Goal: Transaction & Acquisition: Purchase product/service

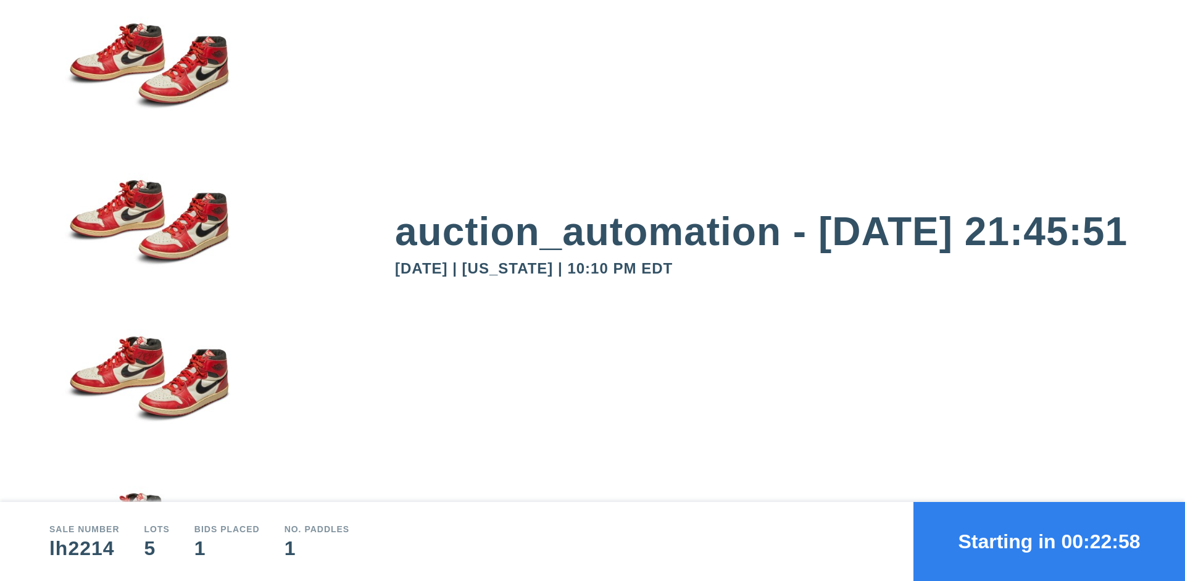
click at [1050, 541] on button "Starting in 00:22:58" at bounding box center [1050, 541] width 272 height 79
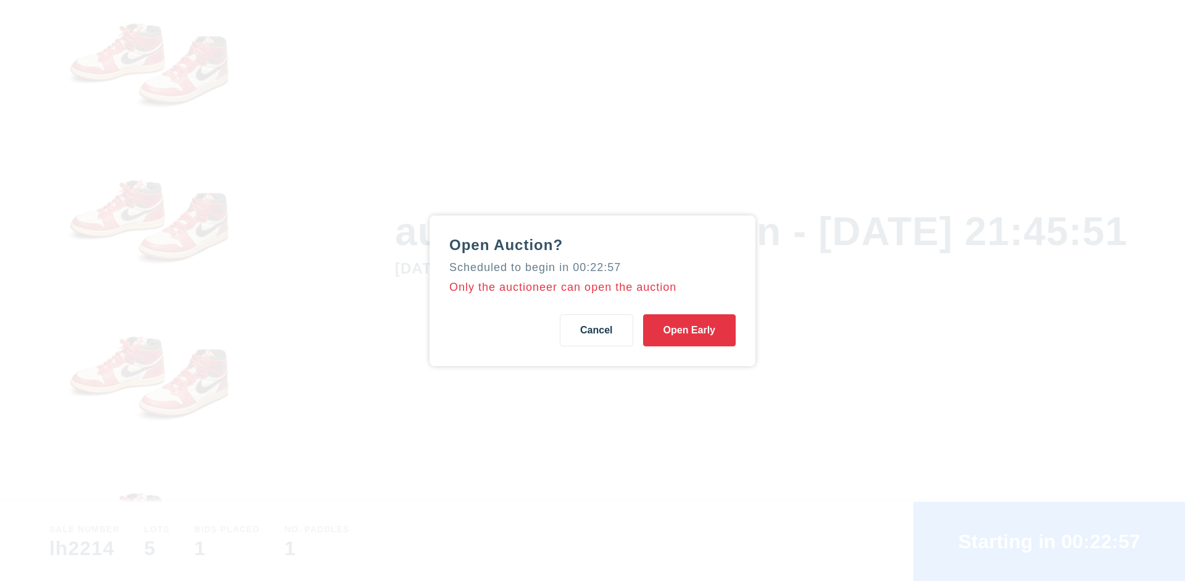
click at [690, 330] on button "Open Early" at bounding box center [689, 330] width 93 height 32
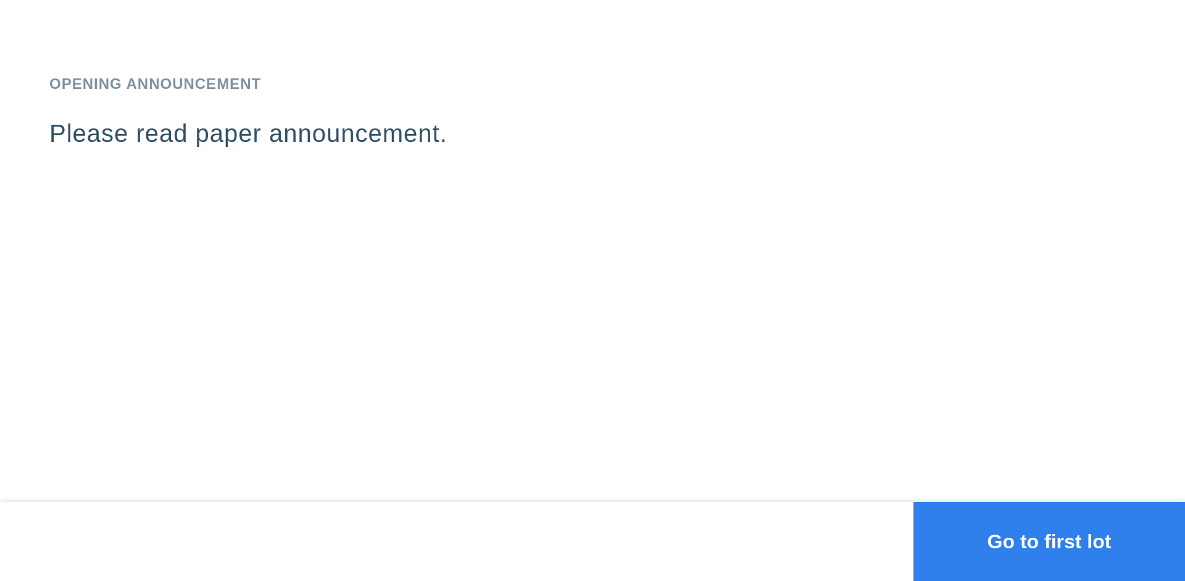
click at [1050, 541] on button "Go to first lot" at bounding box center [1050, 541] width 272 height 79
